Goal: Task Accomplishment & Management: Manage account settings

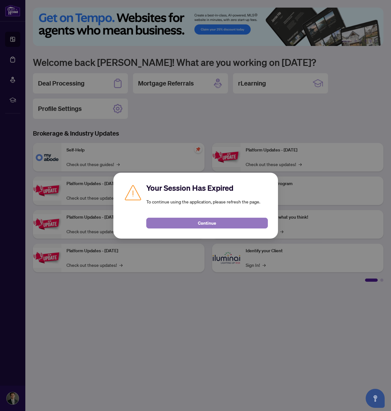
click at [187, 227] on button "Continue" at bounding box center [207, 222] width 122 height 11
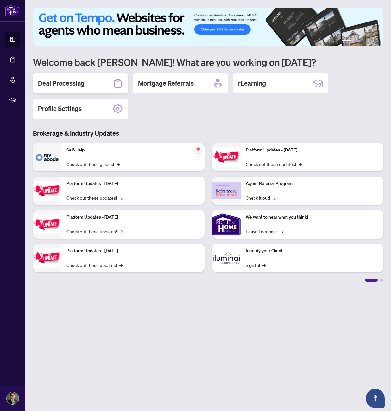
click at [79, 86] on h2 "Deal Processing" at bounding box center [61, 83] width 47 height 9
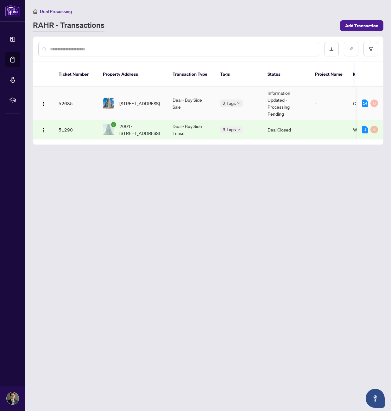
click at [147, 87] on td "[STREET_ADDRESS]" at bounding box center [133, 103] width 70 height 33
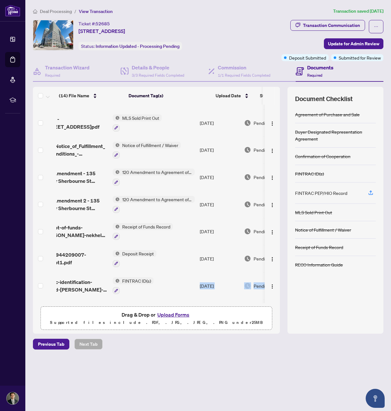
scroll to position [0, 36]
drag, startPoint x: 185, startPoint y: 302, endPoint x: 278, endPoint y: 298, distance: 92.9
click at [278, 298] on div "(14) File Name Document Tag(s) Upload Date Status 124_Notice_of_Fulfillment_of_…" at bounding box center [156, 203] width 247 height 198
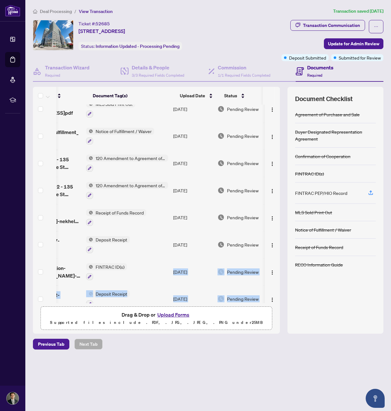
scroll to position [0, 42]
click at [274, 347] on div "Previous Tab Next Tab" at bounding box center [208, 343] width 350 height 11
